Goal: Task Accomplishment & Management: Manage account settings

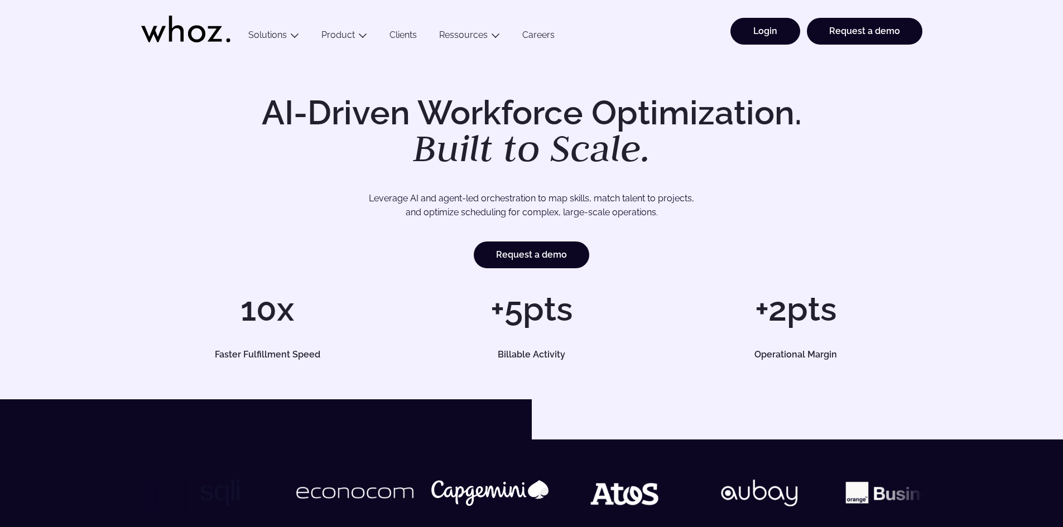
click at [775, 36] on link "Login" at bounding box center [765, 31] width 70 height 27
click at [758, 34] on link "Login" at bounding box center [765, 31] width 70 height 27
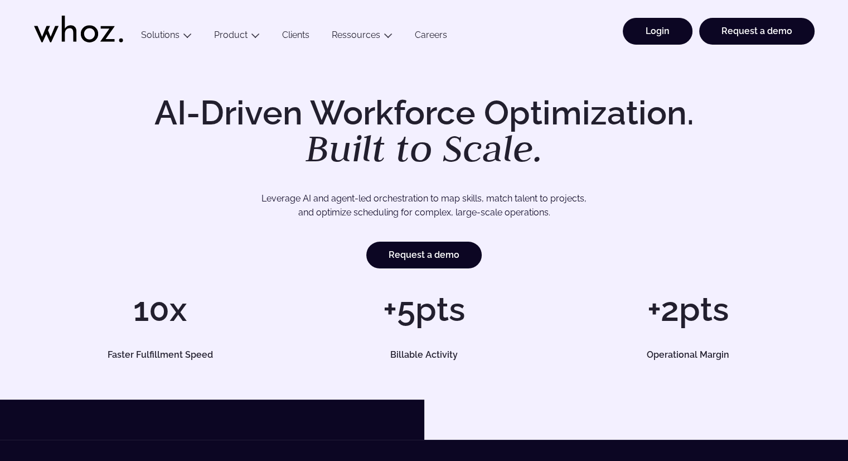
click at [677, 35] on link "Login" at bounding box center [658, 31] width 70 height 27
